Goal: Register for event/course

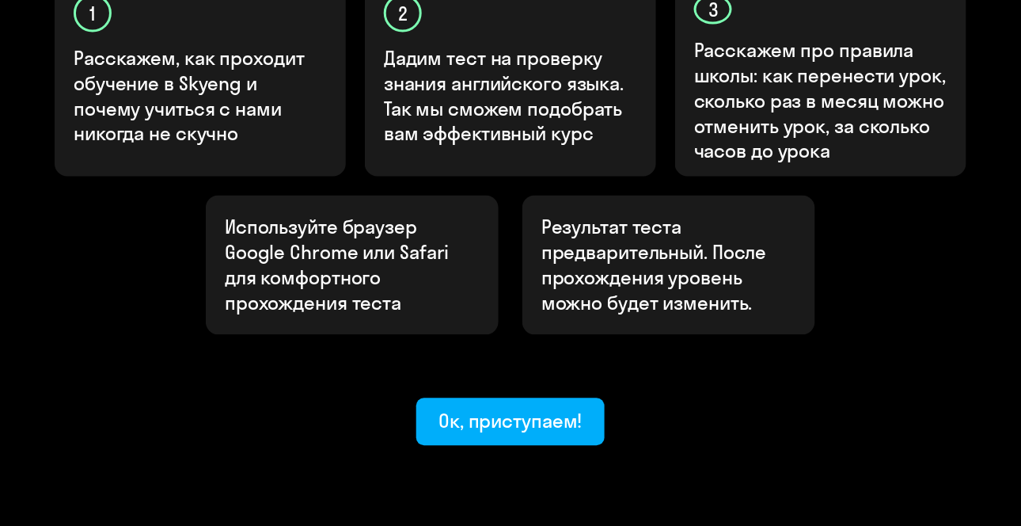
scroll to position [617, 0]
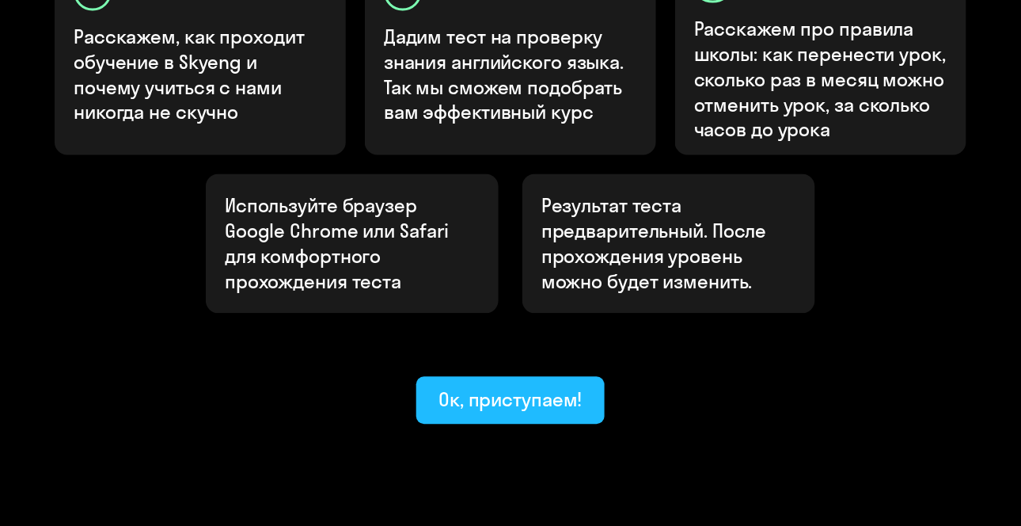
click at [483, 387] on div "Ок, приступаем!" at bounding box center [511, 399] width 144 height 25
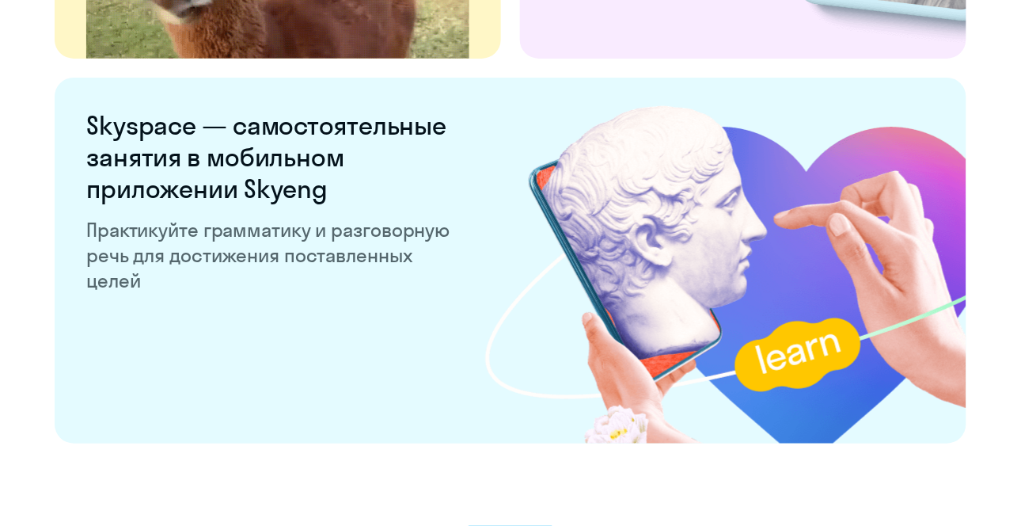
scroll to position [3143, 0]
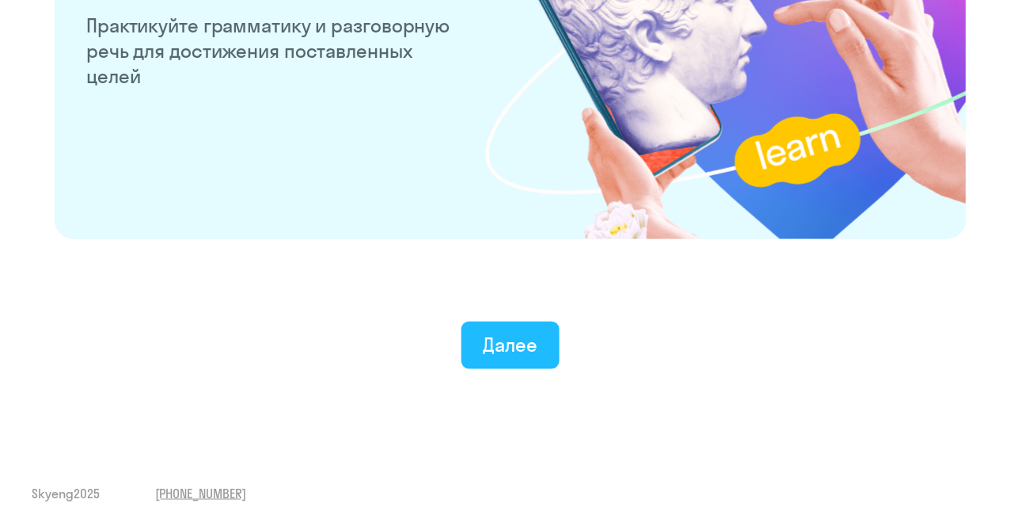
click at [492, 340] on div "Далее" at bounding box center [511, 344] width 55 height 25
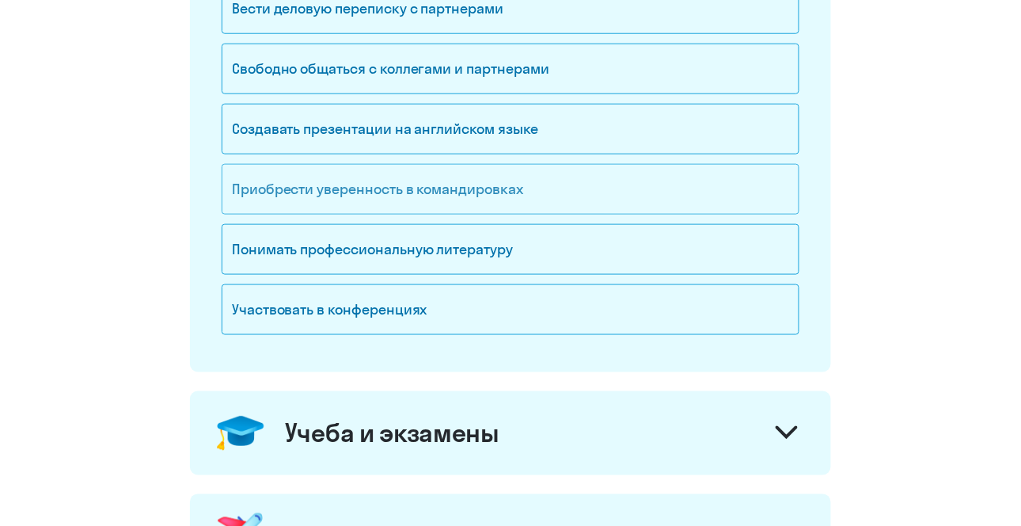
scroll to position [361, 0]
click at [511, 190] on div "Приобрести уверенность в командировках" at bounding box center [511, 190] width 578 height 51
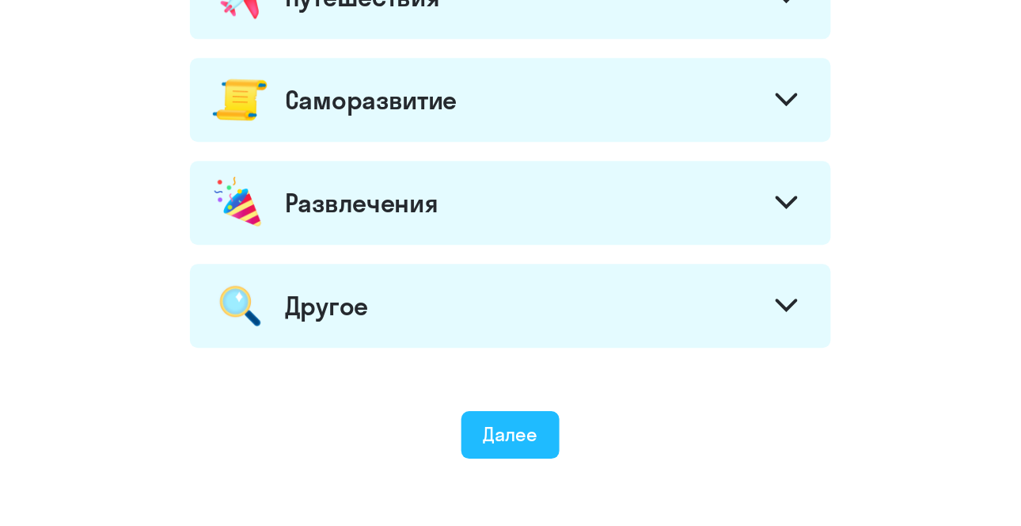
scroll to position [902, 0]
click at [521, 422] on div "Далее" at bounding box center [511, 432] width 55 height 25
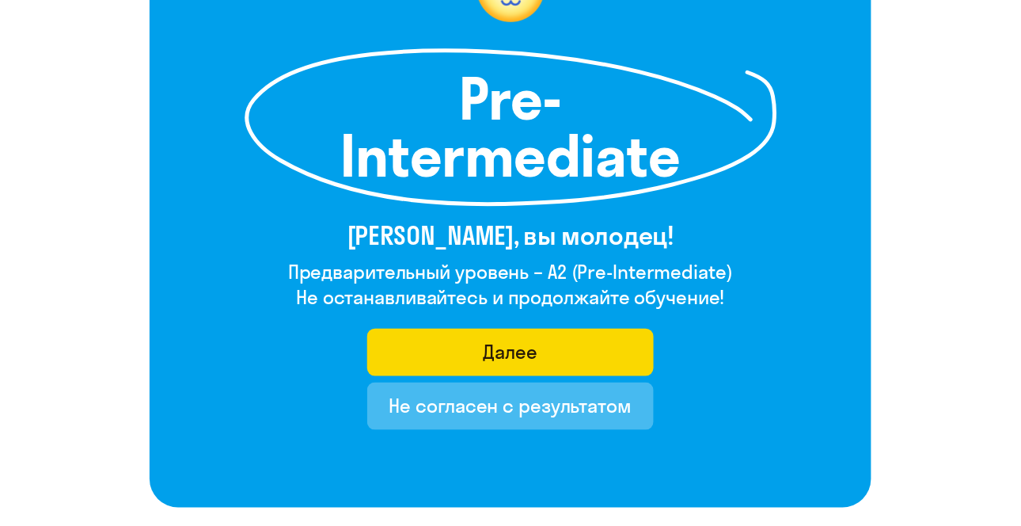
scroll to position [200, 0]
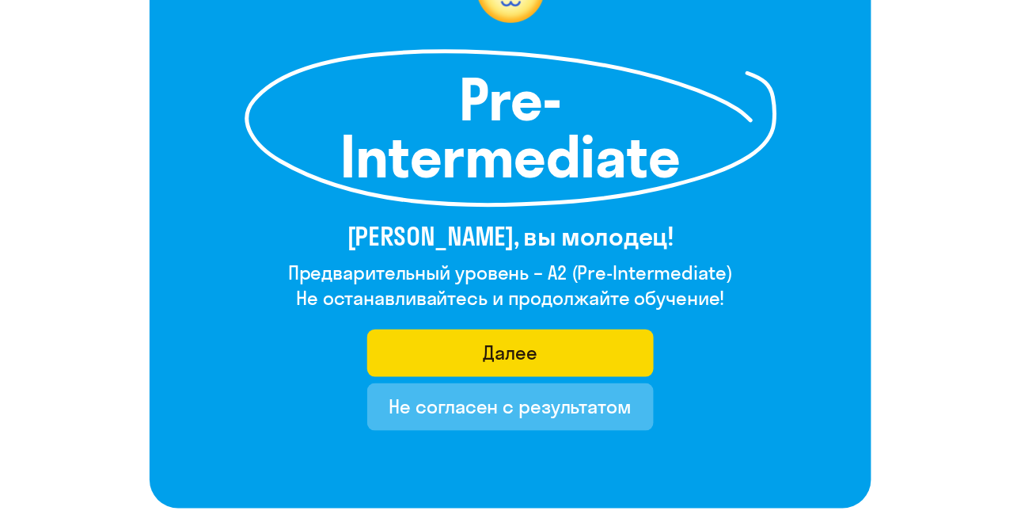
drag, startPoint x: 582, startPoint y: 269, endPoint x: 725, endPoint y: 266, distance: 143.3
click at [725, 266] on h4 "Предварительный уровень – A2 (Pre-Intermediate)" at bounding box center [510, 272] width 445 height 25
copy h4 "Pre-Intermediate"
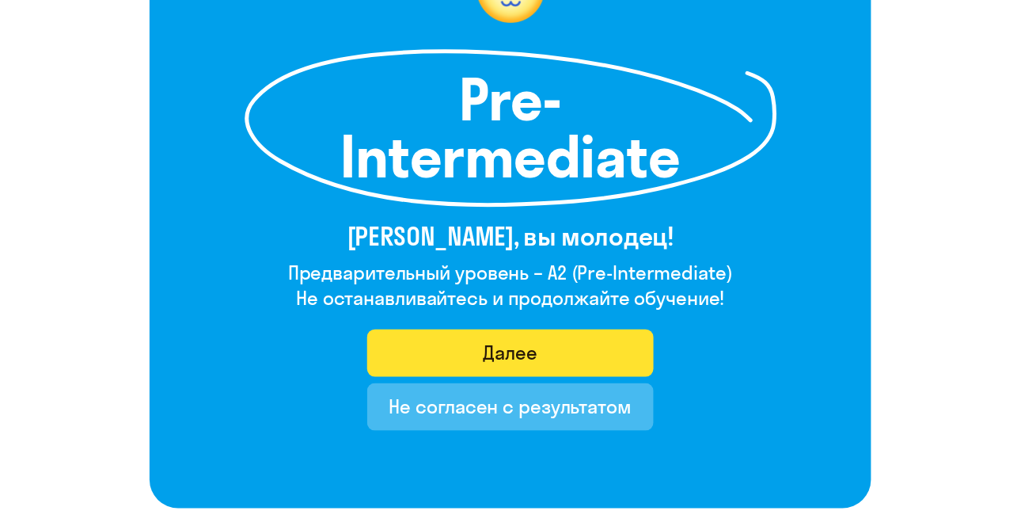
click at [546, 358] on button "Далее" at bounding box center [510, 353] width 287 height 48
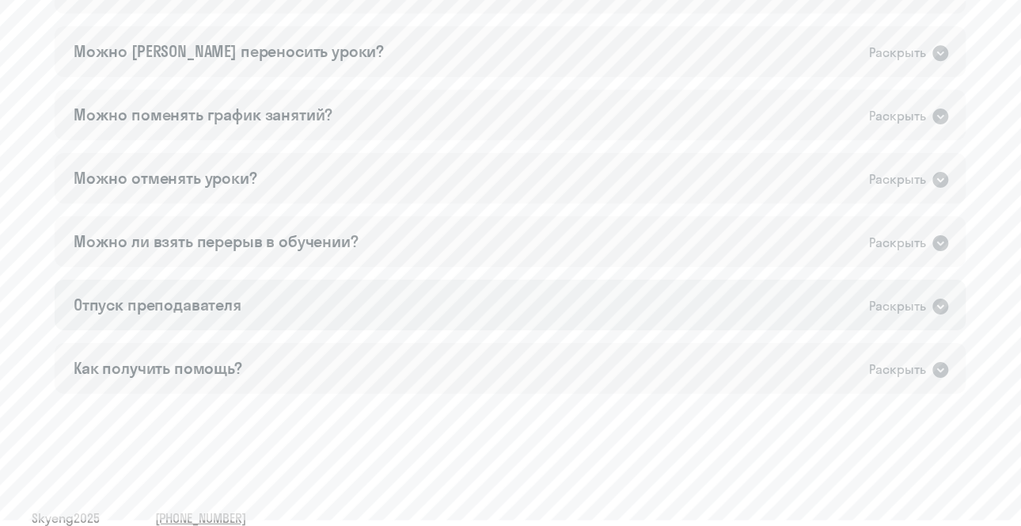
scroll to position [1171, 0]
click at [406, 247] on div "Можно ли взять перерыв в обучении? Раскрыть" at bounding box center [511, 242] width 912 height 51
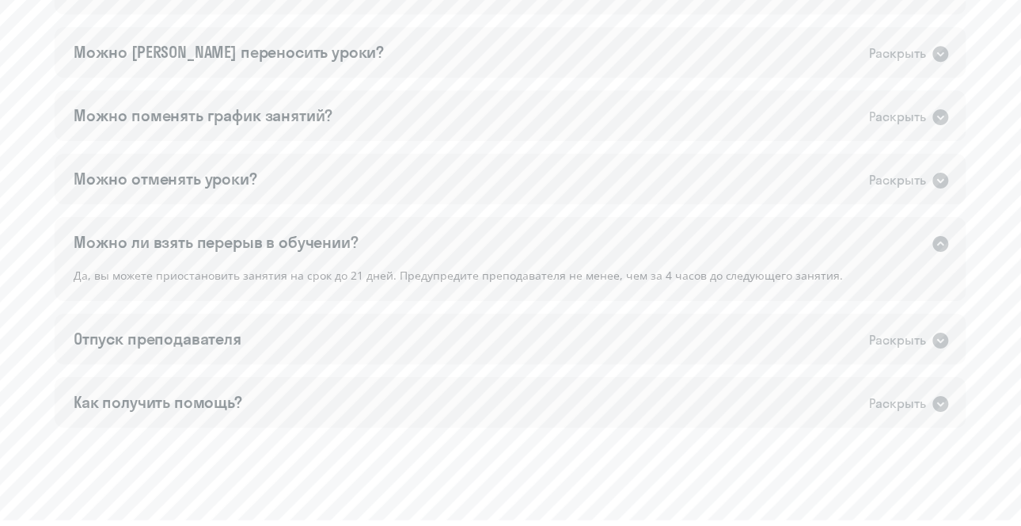
click at [406, 247] on div "Можно ли взять перерыв в обучении? Раскрыть" at bounding box center [511, 242] width 912 height 51
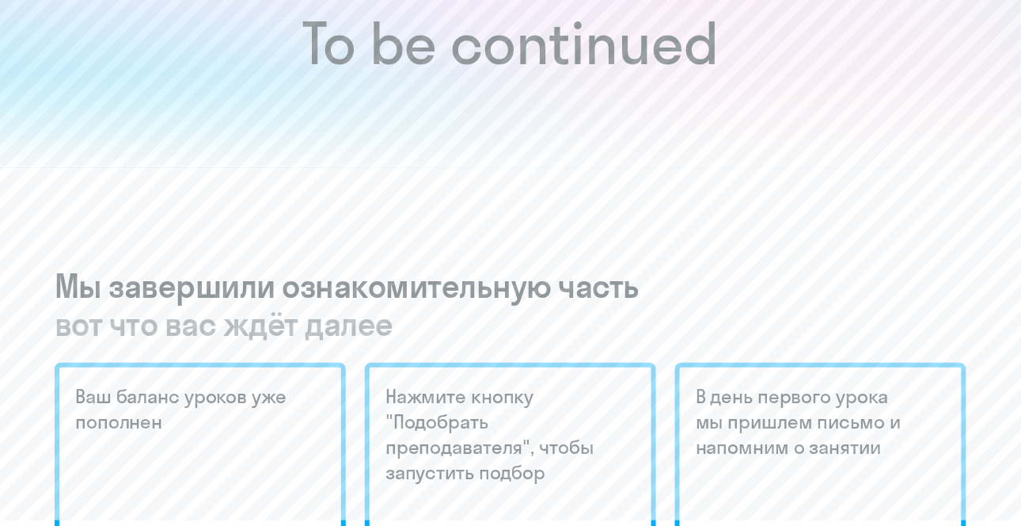
scroll to position [0, 0]
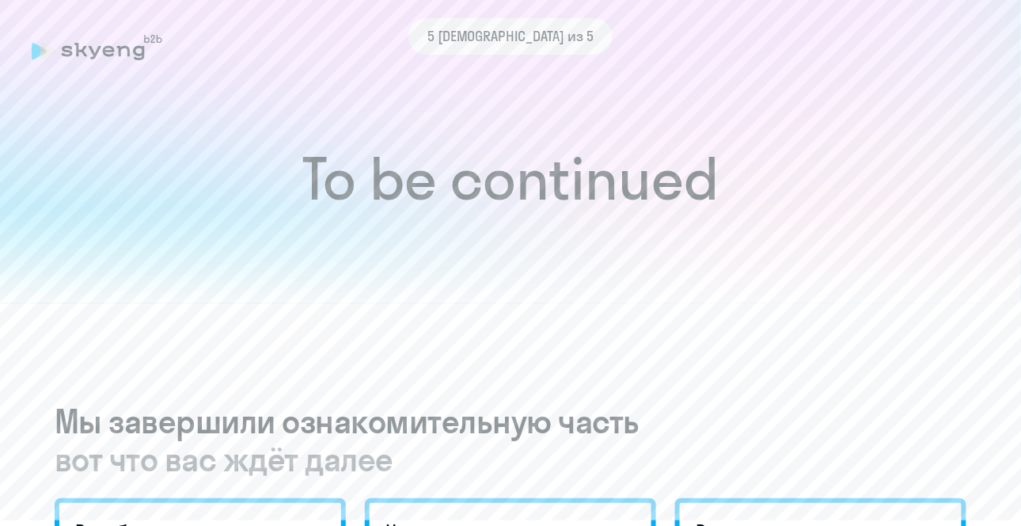
click at [70, 38] on div "5 [DEMOGRAPHIC_DATA] из 5" at bounding box center [511, 36] width 958 height 36
click at [79, 57] on icon at bounding box center [97, 47] width 131 height 25
